Goal: Information Seeking & Learning: Learn about a topic

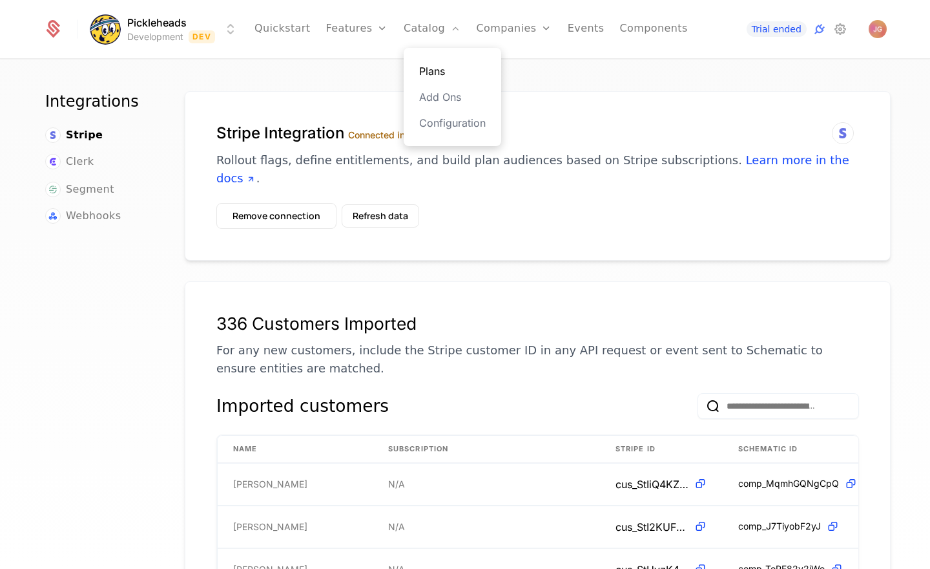
click at [447, 67] on link "Plans" at bounding box center [452, 71] width 67 height 16
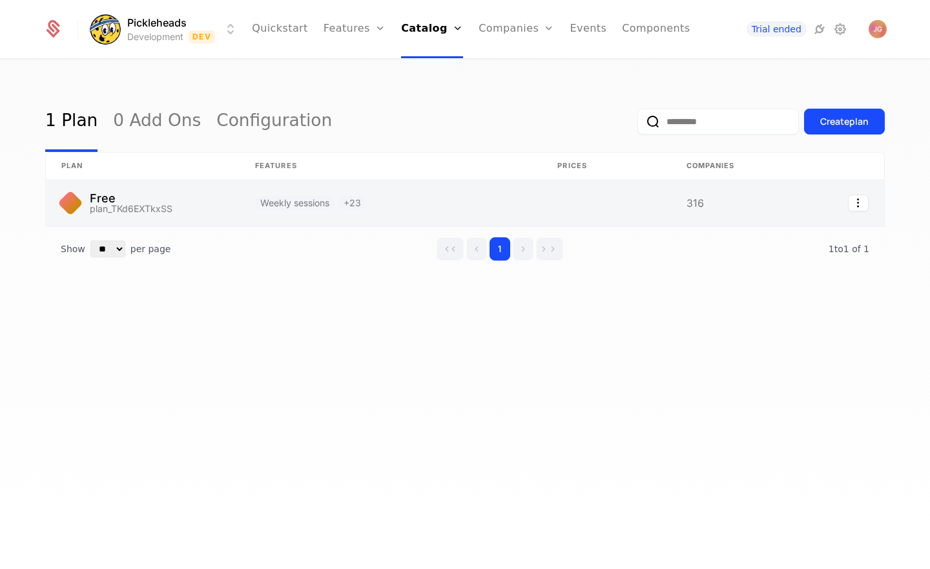
click at [114, 190] on link at bounding box center [143, 203] width 194 height 47
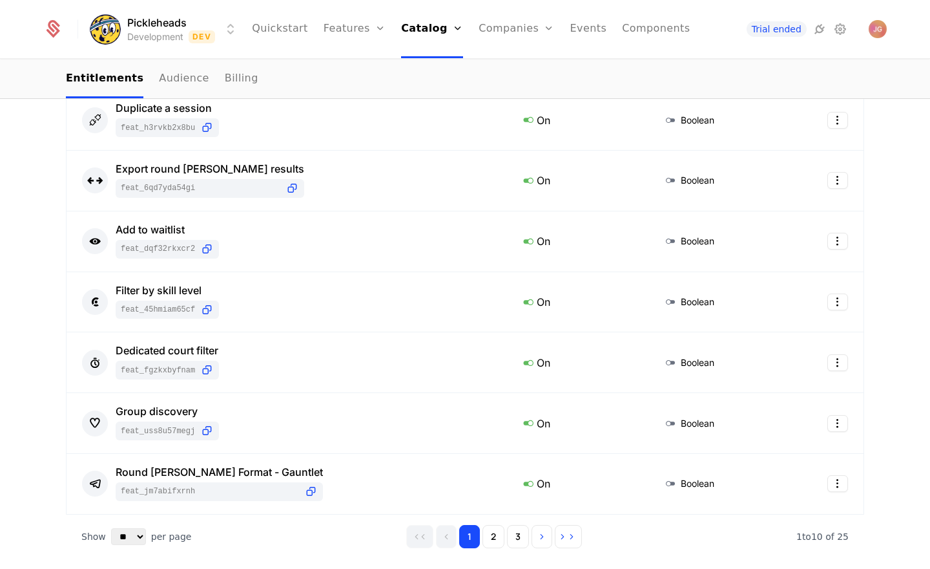
scroll to position [589, 0]
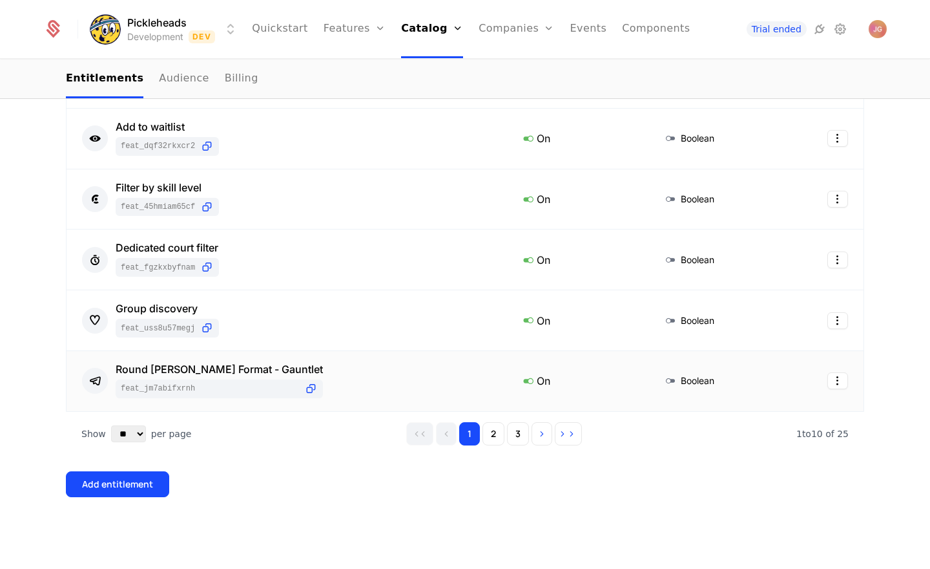
drag, startPoint x: 492, startPoint y: 437, endPoint x: 470, endPoint y: 369, distance: 71.3
click at [492, 437] on button "2" at bounding box center [494, 433] width 22 height 23
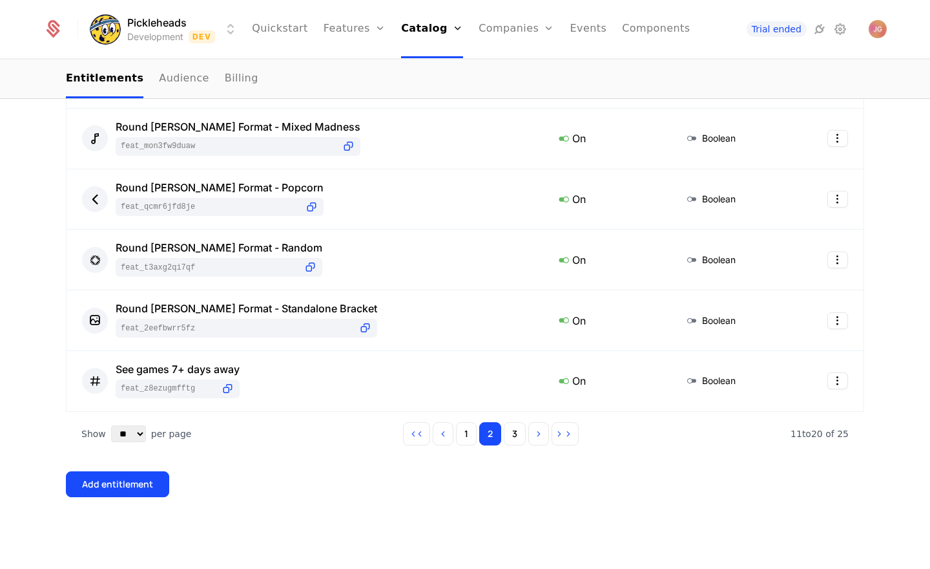
click at [42, 373] on div "Add company to plan Create a rule targeting any company Go to Audience 25 Entit…" at bounding box center [465, 92] width 930 height 951
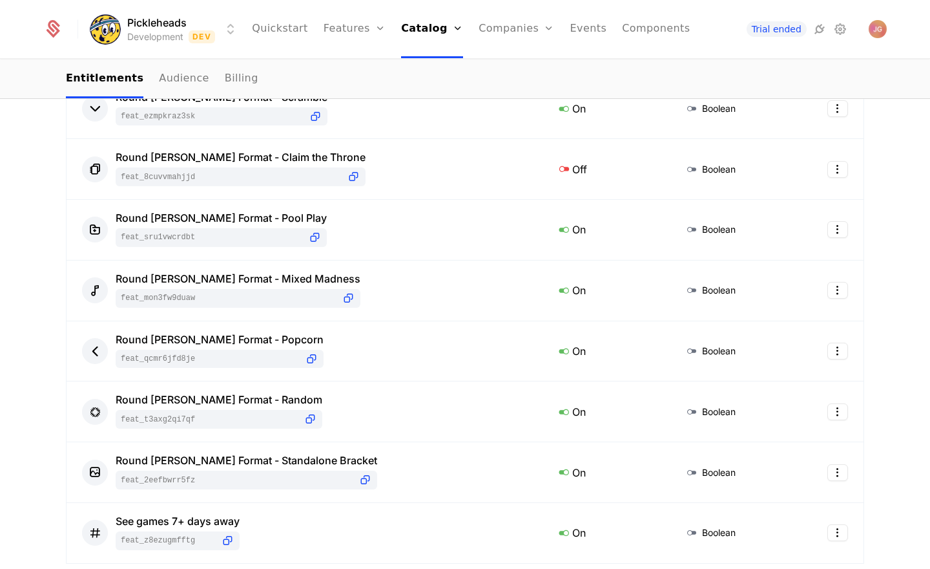
scroll to position [0, 0]
